Goal: Information Seeking & Learning: Learn about a topic

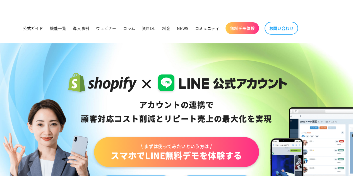
click at [188, 26] on span "NEWS" at bounding box center [182, 28] width 11 height 5
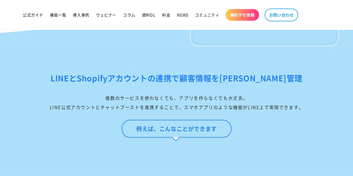
scroll to position [465, 0]
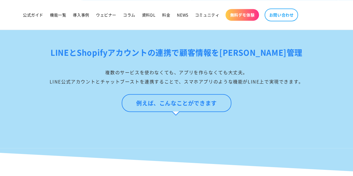
click at [117, 82] on div "複数のサービスを使わなくても、アプリを作らなくても大丈夫。 LINE公式アカウントとチャットブーストを連携することで、スマホアプリのような機能がLINE上で実…" at bounding box center [176, 77] width 325 height 18
click at [184, 15] on span "NEWS" at bounding box center [182, 14] width 11 height 5
click at [72, 64] on div "LINEとShopifyアカウントの連携で顧客情報を[PERSON_NAME]管理 複数のサービスを使わなくても、アプリを作らなくても大丈夫。 LINE公式ア…" at bounding box center [176, 66] width 325 height 40
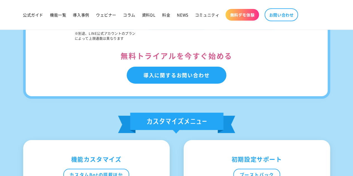
scroll to position [2867, 0]
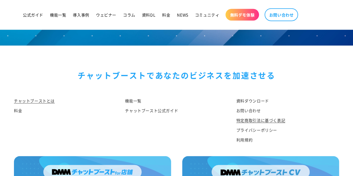
click at [245, 116] on link "特定商取引法に基づく表記" at bounding box center [260, 121] width 49 height 10
